Goal: Connect with others: Connect with others

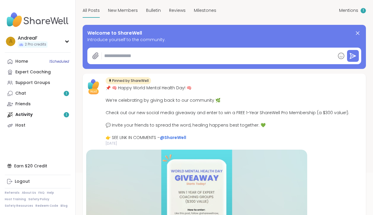
scroll to position [55, 0]
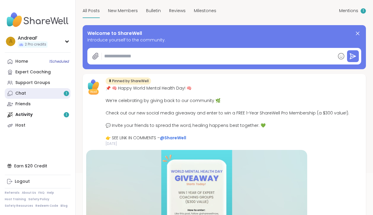
click at [38, 95] on link "Chat 1" at bounding box center [38, 93] width 66 height 11
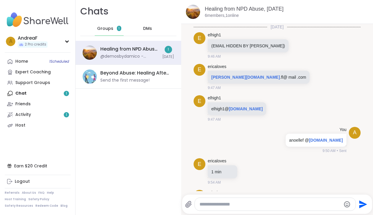
scroll to position [78, 0]
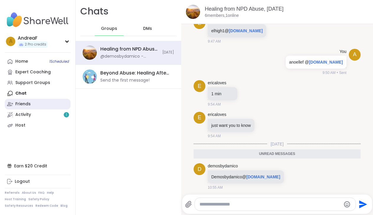
click at [22, 104] on div "Friends" at bounding box center [22, 104] width 15 height 6
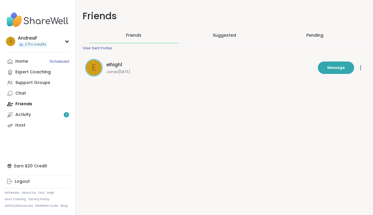
click at [312, 35] on div "Pending" at bounding box center [314, 35] width 17 height 6
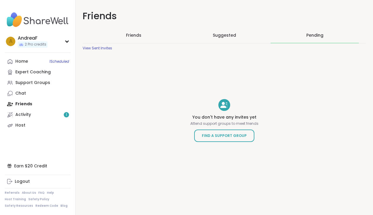
click at [223, 36] on span "Suggested" at bounding box center [224, 35] width 23 height 6
click at [25, 103] on div "Home 1 Scheduled Expert Coaching Support Groups Chat Friends Activity 1 Host" at bounding box center [38, 93] width 66 height 74
click at [27, 84] on div "Support Groups" at bounding box center [32, 83] width 35 height 6
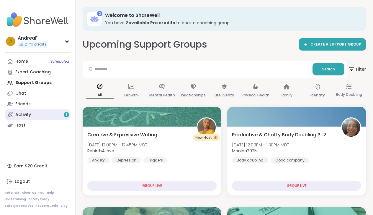
click at [29, 114] on div "Activity 1" at bounding box center [23, 115] width 16 height 6
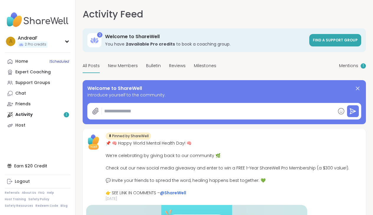
type textarea "*"
click at [24, 93] on div "Chat" at bounding box center [20, 93] width 11 height 6
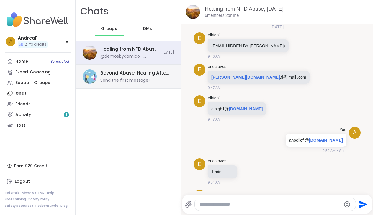
scroll to position [58, 0]
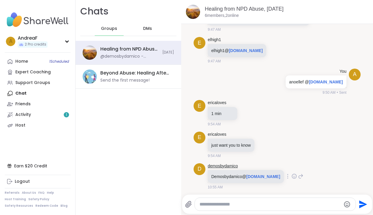
click at [217, 165] on link "demosbydamico" at bounding box center [223, 166] width 30 height 6
